Goal: Task Accomplishment & Management: Manage account settings

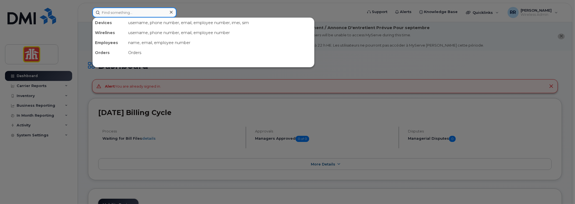
click at [110, 14] on input at bounding box center [134, 12] width 84 height 10
paste input "5195903566"
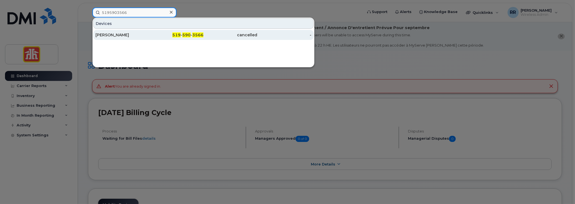
type input "5195903566"
click at [114, 31] on div "[PERSON_NAME]" at bounding box center [122, 35] width 54 height 10
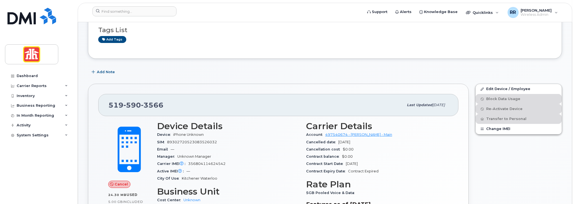
scroll to position [83, 0]
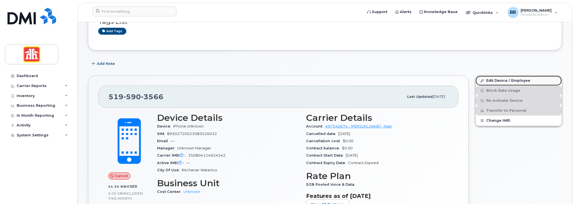
click at [497, 80] on link "Edit Device / Employee" at bounding box center [519, 81] width 86 height 10
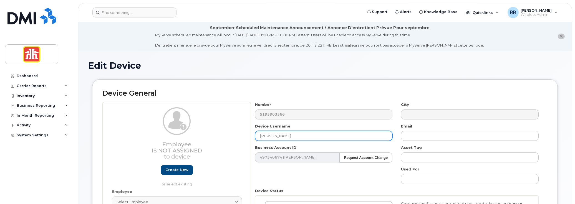
drag, startPoint x: 321, startPoint y: 138, endPoint x: 197, endPoint y: 132, distance: 123.6
click at [197, 132] on div "Employee Is not assigned to device Create new or select existing Employee Selec…" at bounding box center [324, 172] width 445 height 140
paste input "Rachel Abbott"
type input "Rachel Abbott"
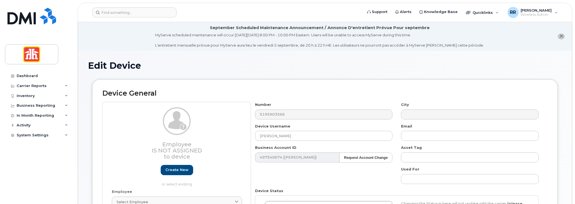
click at [422, 141] on div "Number 5195903566 City Device Username Rachel Abbott Email Business Account ID …" at bounding box center [397, 172] width 292 height 140
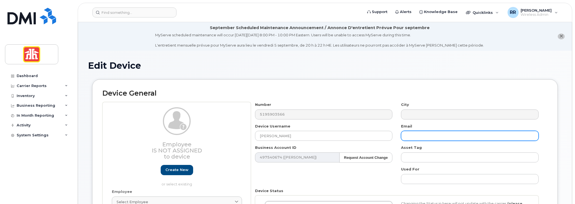
click at [420, 138] on input "text" at bounding box center [470, 136] width 138 height 10
paste input "Rachel.Abbott@homehardware.ca"
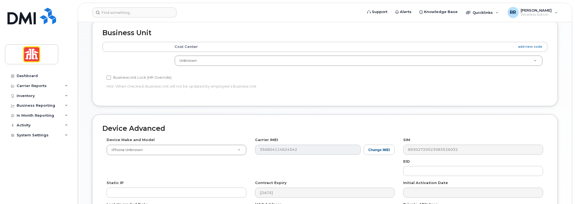
scroll to position [250, 0]
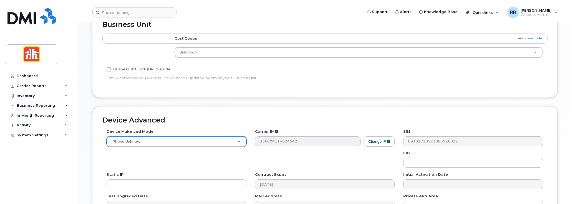
type input "Rachel.Abbott@homehardware.ca"
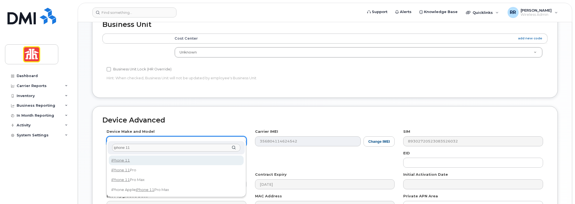
type input "iphone 11"
select select "1698"
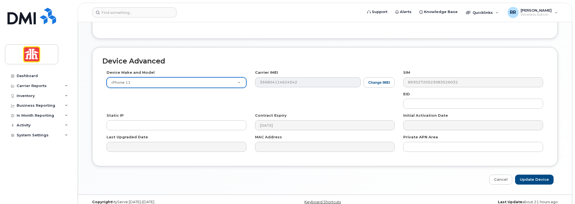
scroll to position [310, 0]
click at [530, 174] on input "Update Device" at bounding box center [534, 179] width 39 height 10
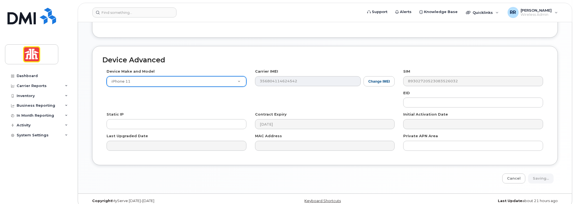
type input "Saving..."
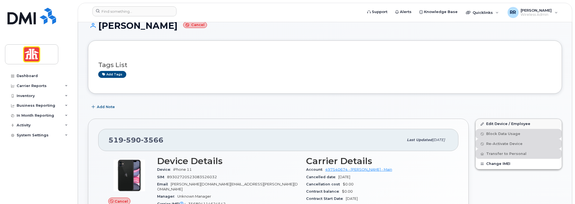
scroll to position [56, 0]
